Goal: Check status: Check status

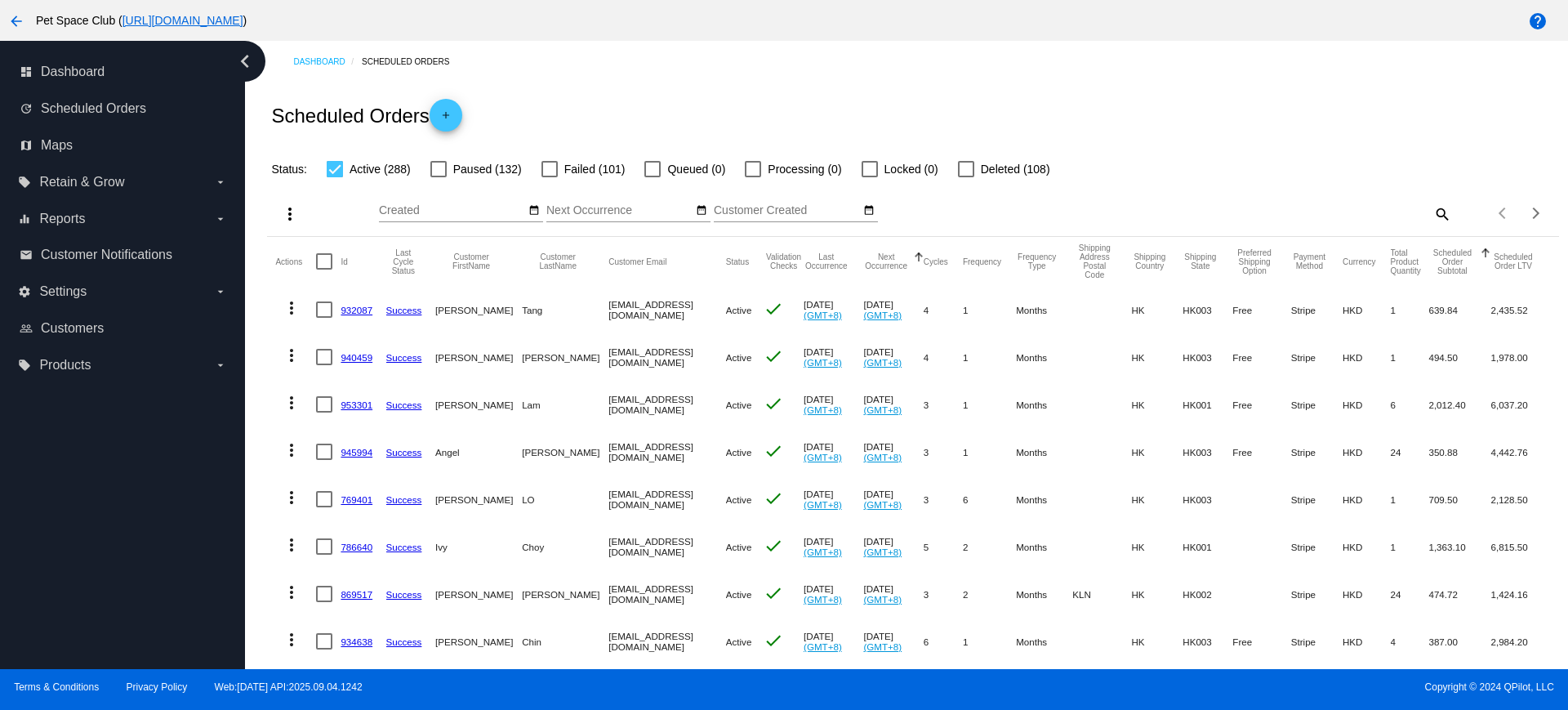
click at [1431, 215] on mat-icon "search" at bounding box center [1441, 213] width 20 height 26
click at [1299, 216] on div "Search" at bounding box center [1290, 207] width 321 height 31
paste input "man117shum@yahoo.com.hk"
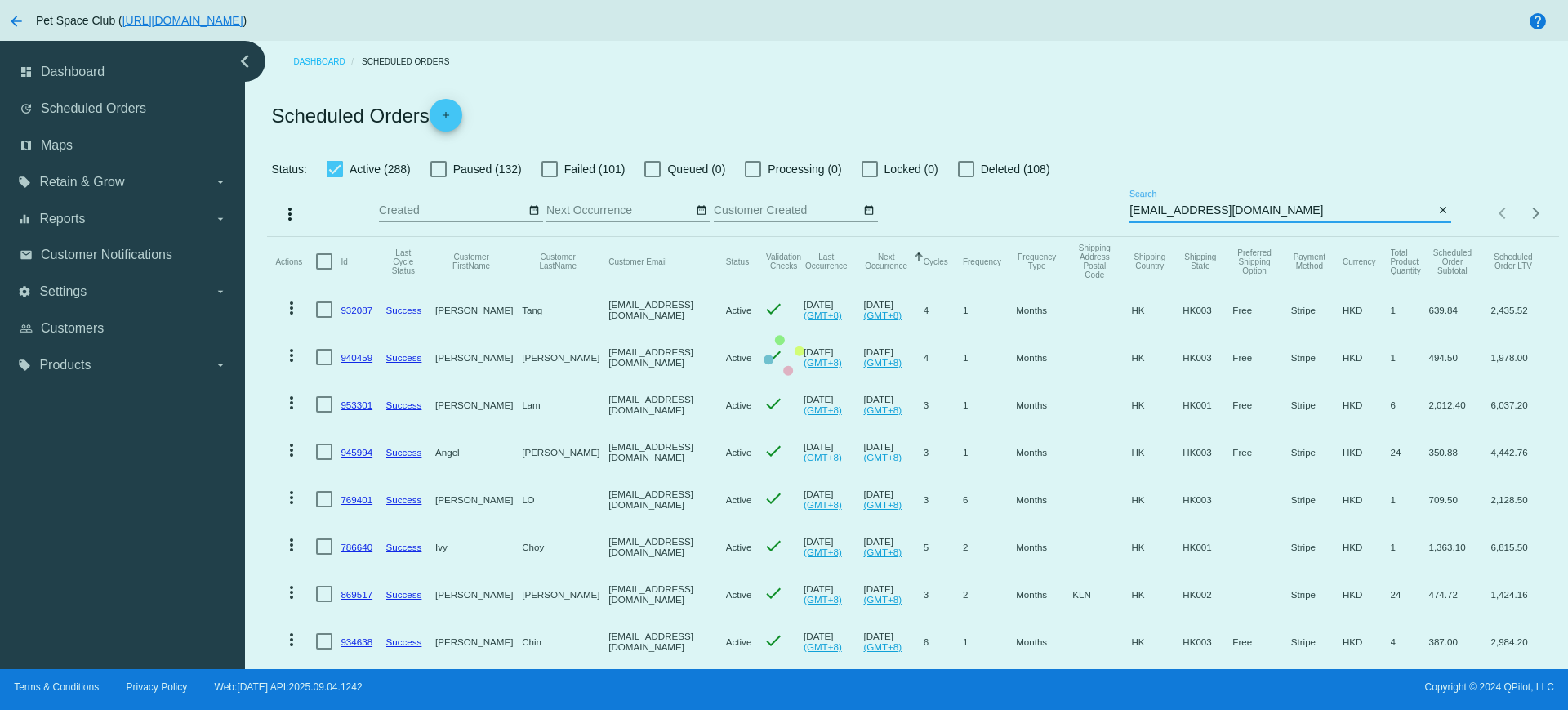
type input "man117shum@yahoo.com.hk"
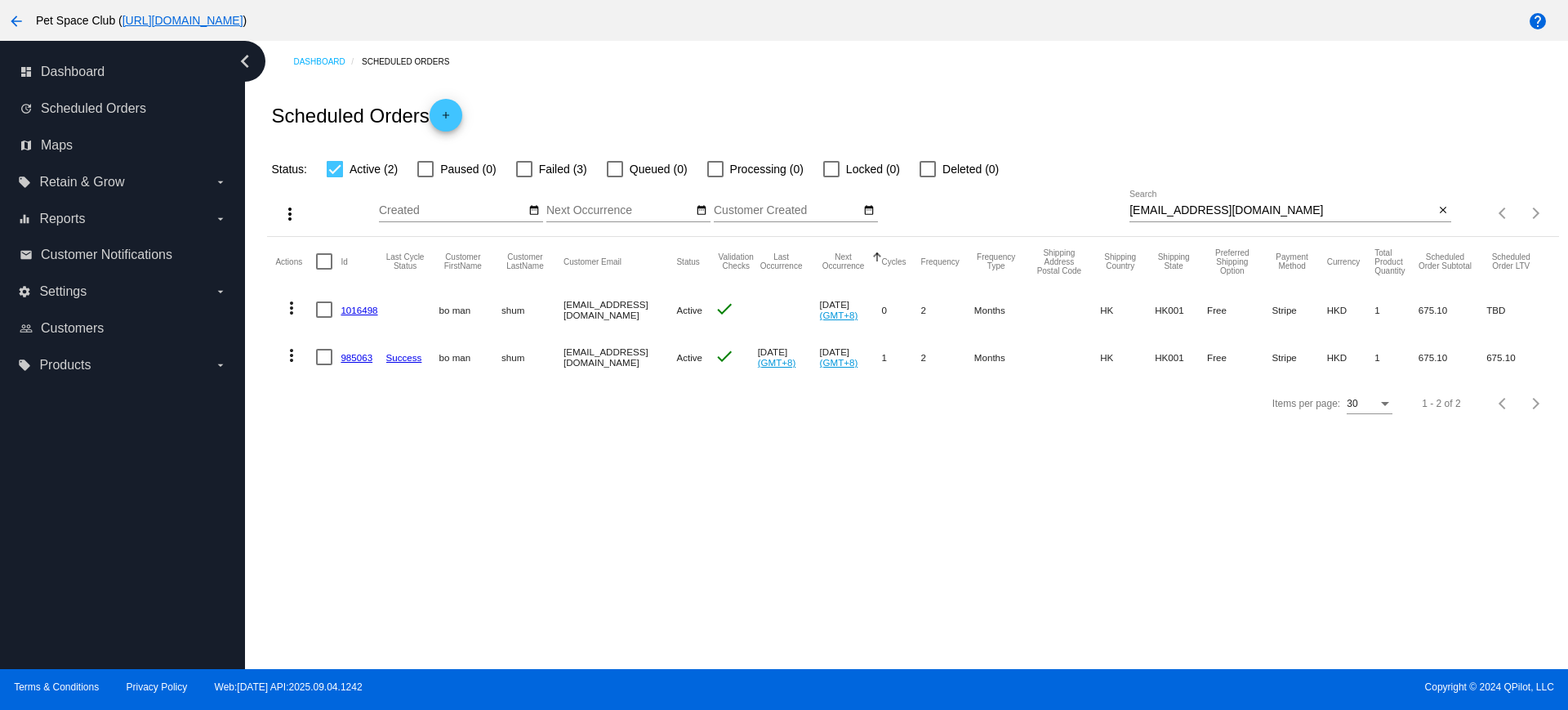
click at [455, 471] on div "Dashboard Scheduled Orders Scheduled Orders add Status: Active (2) Paused (0) F…" at bounding box center [905, 355] width 1322 height 628
drag, startPoint x: 87, startPoint y: 521, endPoint x: 118, endPoint y: 520, distance: 31.0
click at [87, 522] on div "dashboard Dashboard update Scheduled Orders map Maps local_offer Retain & Grow …" at bounding box center [122, 355] width 245 height 628
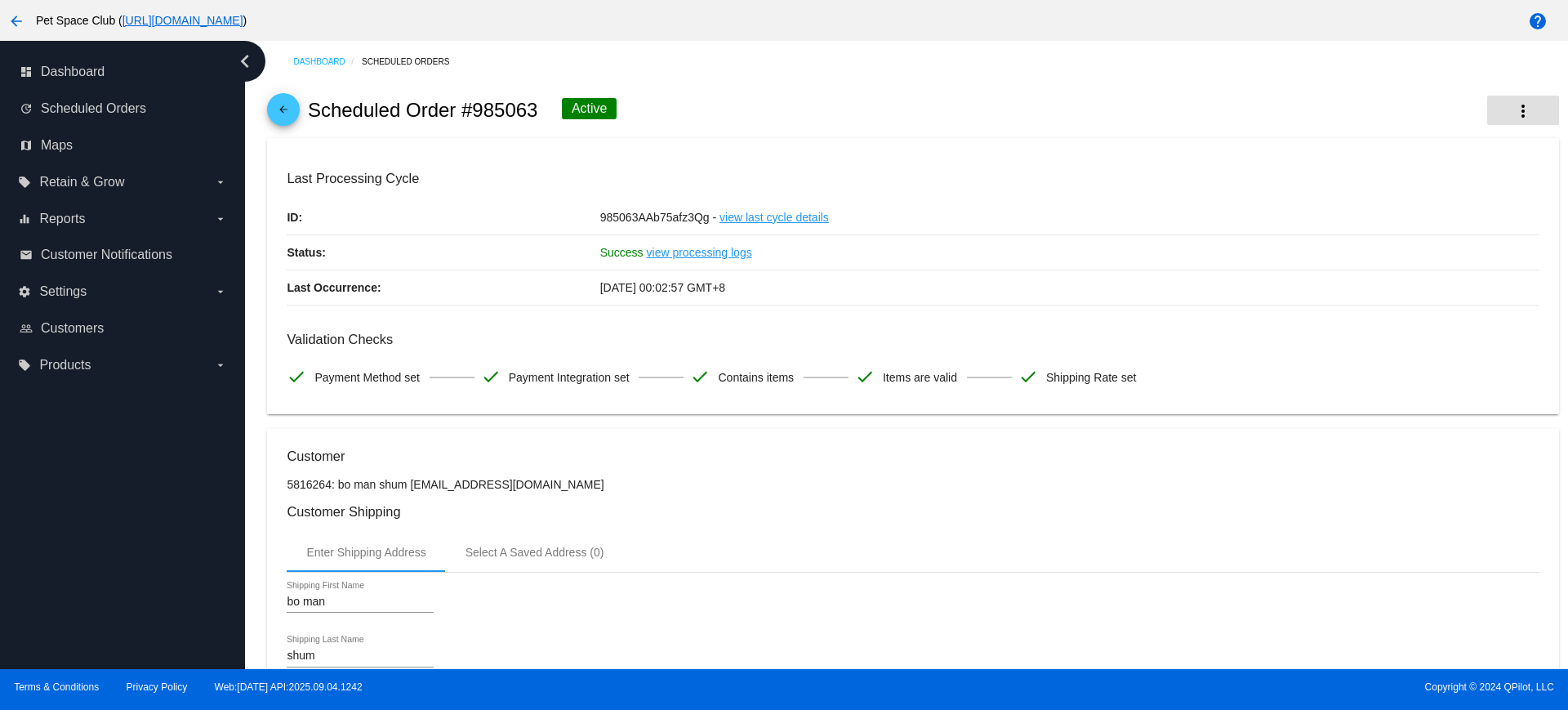
click at [1496, 109] on button "more_vert" at bounding box center [1522, 110] width 72 height 30
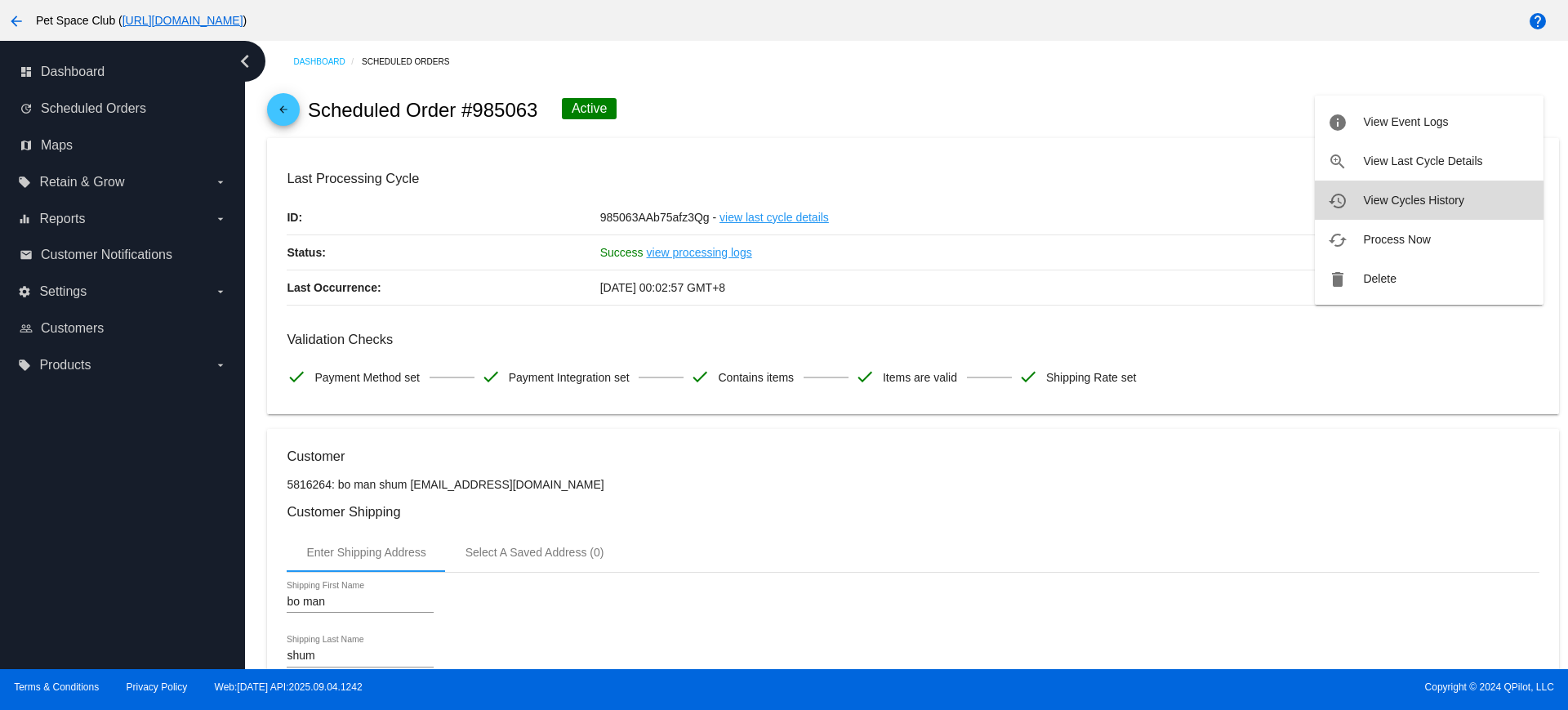
click at [1368, 206] on span "View Cycles History" at bounding box center [1413, 200] width 100 height 13
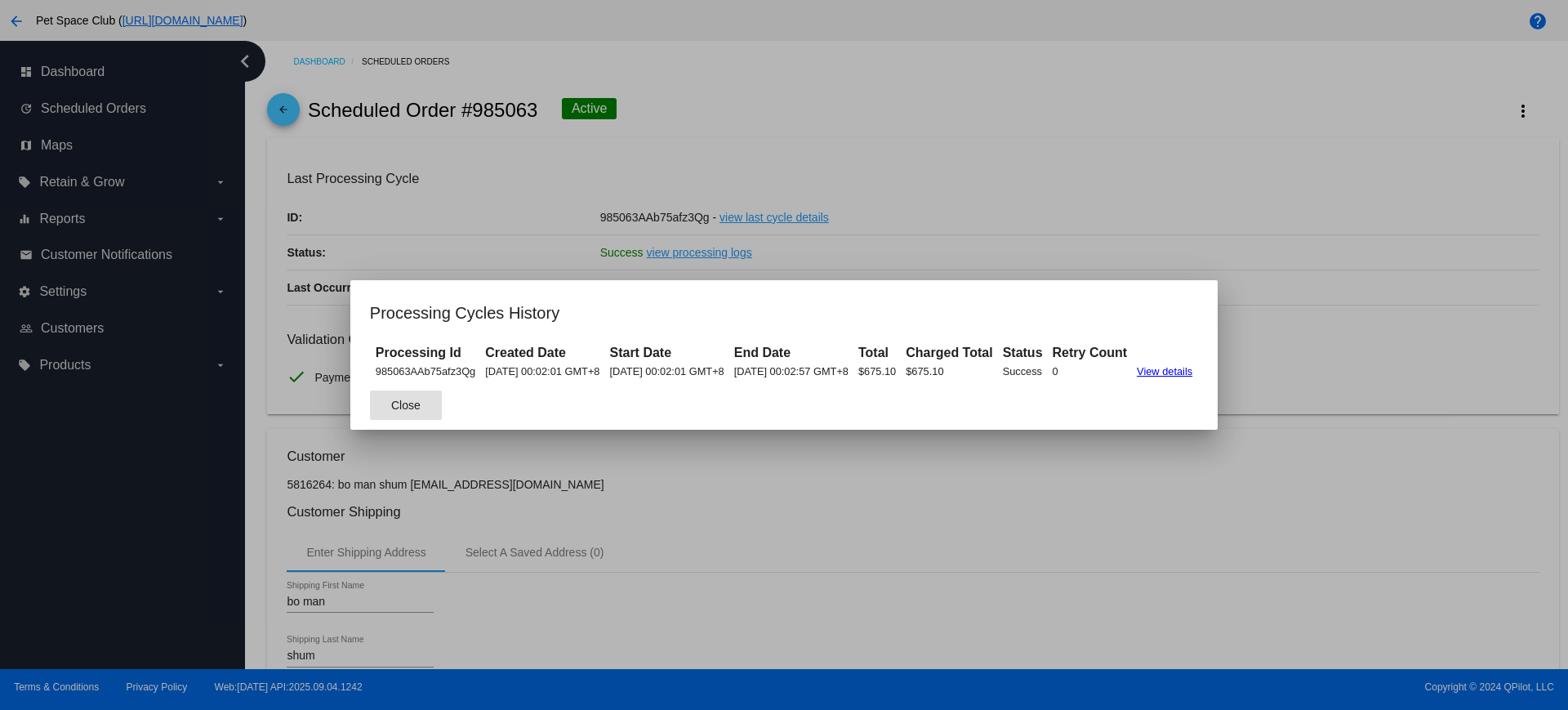
click at [381, 417] on button "Close" at bounding box center [405, 405] width 72 height 30
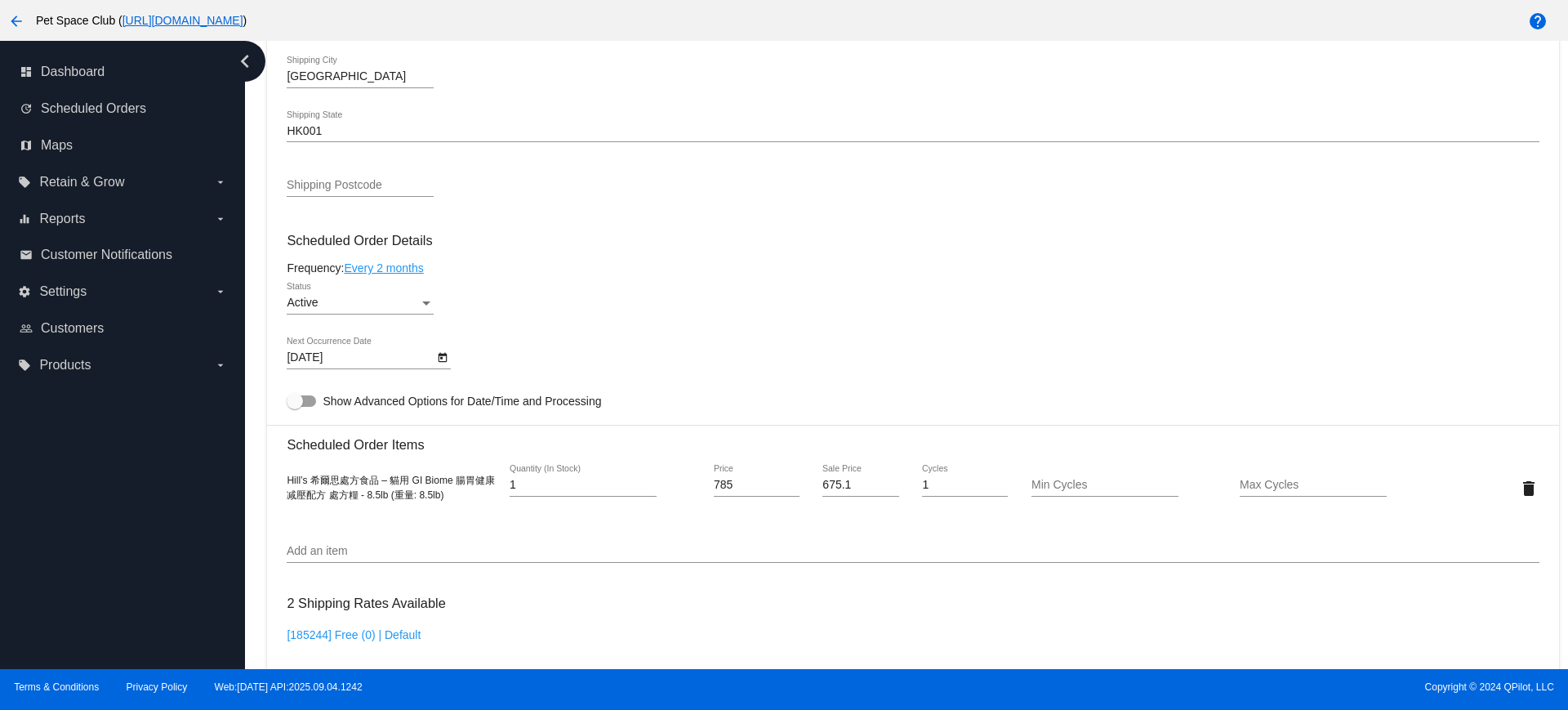
scroll to position [817, 0]
